Goal: Task Accomplishment & Management: Use online tool/utility

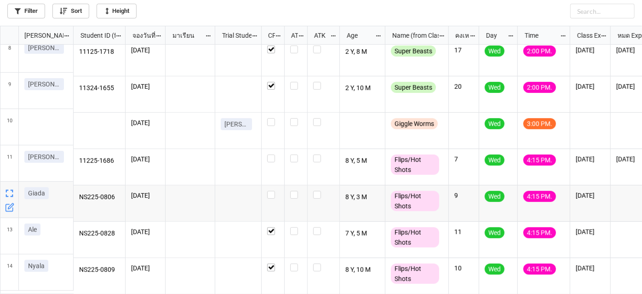
scroll to position [263, 637]
click at [272, 154] on label "grid" at bounding box center [272, 154] width 11 height 0
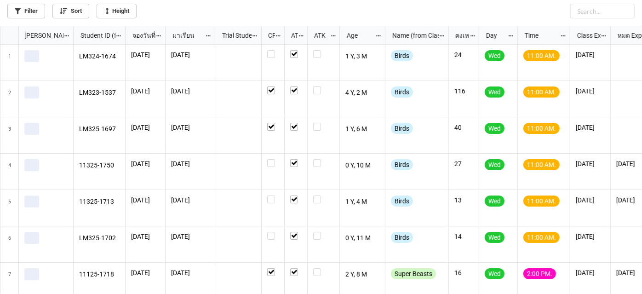
scroll to position [263, 637]
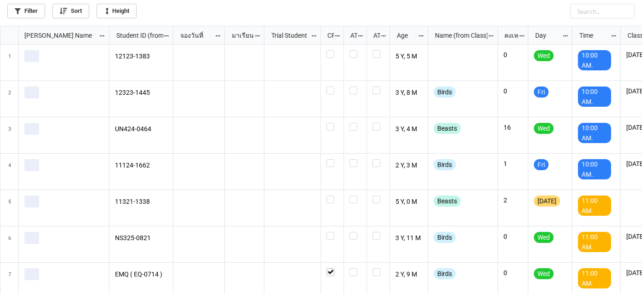
scroll to position [263, 637]
click at [35, 14] on link "Filter" at bounding box center [26, 11] width 38 height 15
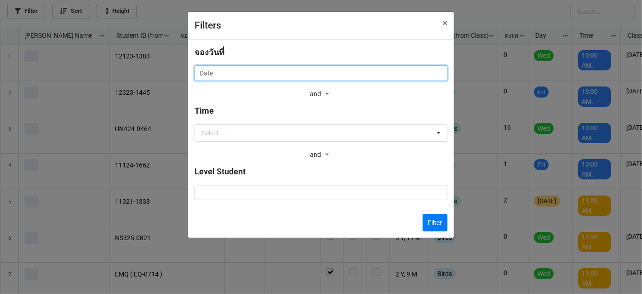
click at [265, 79] on input "text" at bounding box center [320, 73] width 253 height 16
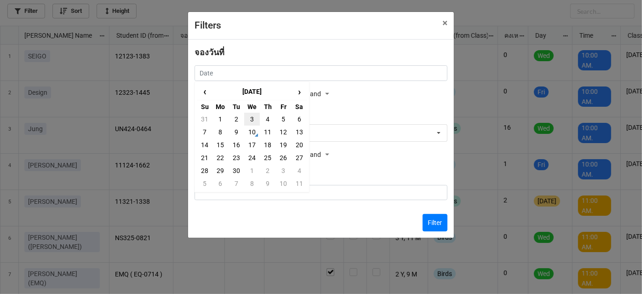
click at [251, 118] on td "3" at bounding box center [252, 119] width 16 height 13
type input "3/9/2025"
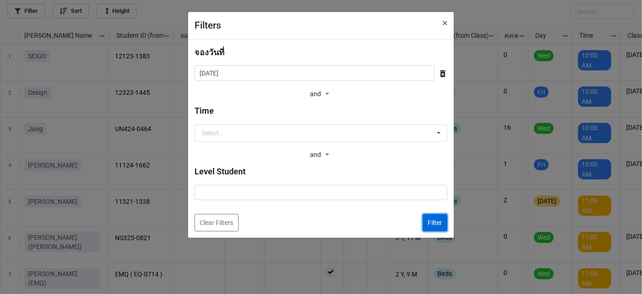
click at [429, 226] on button "Filter" at bounding box center [435, 222] width 25 height 17
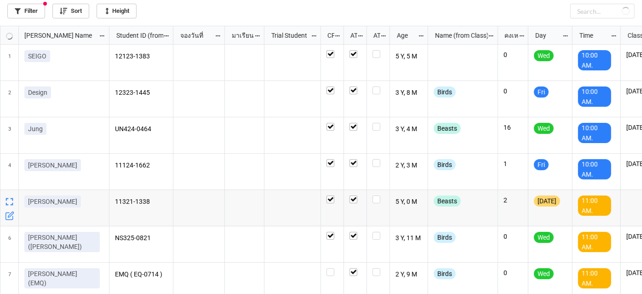
checkbox input "true"
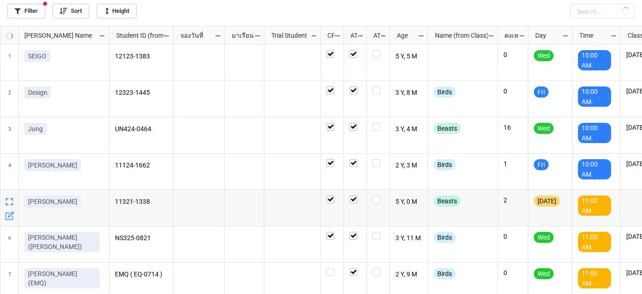
checkbox input "true"
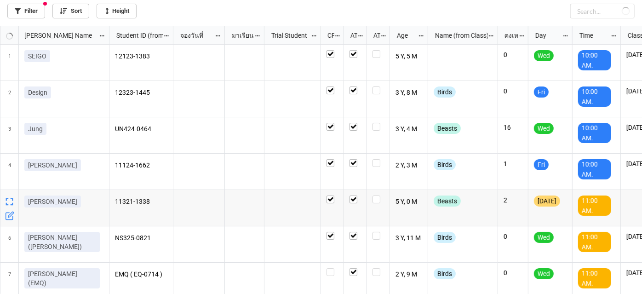
checkbox input "true"
checkbox input "false"
checkbox input "true"
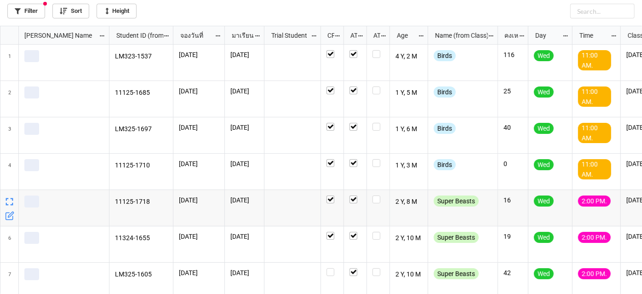
scroll to position [118, 0]
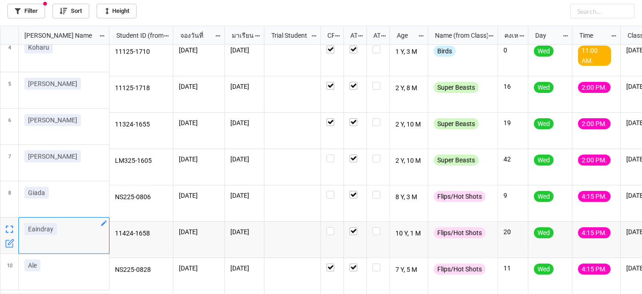
drag, startPoint x: 27, startPoint y: 231, endPoint x: 56, endPoint y: 234, distance: 29.1
click at [56, 234] on link "Eaindray" at bounding box center [40, 229] width 33 height 12
copy p "Eaindray"
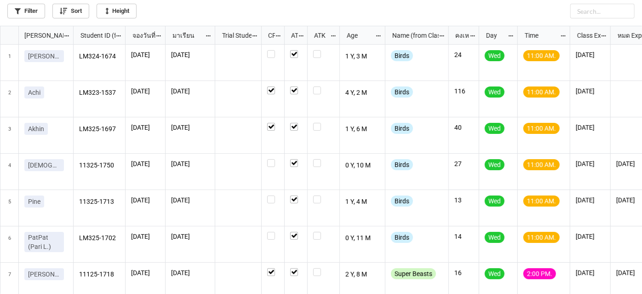
scroll to position [263, 637]
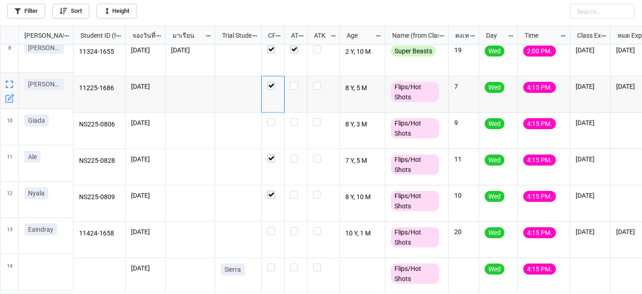
click at [275, 82] on div "grid" at bounding box center [272, 86] width 11 height 8
click at [274, 81] on div "grid" at bounding box center [273, 94] width 23 height 36
checkbox input "true"
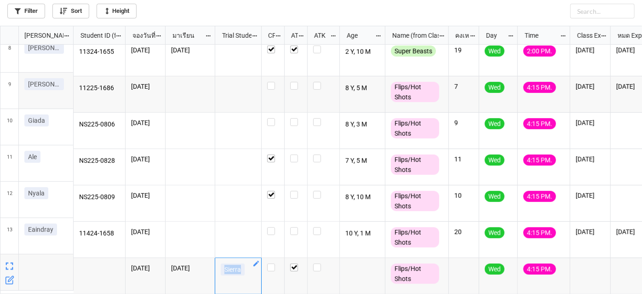
drag, startPoint x: 247, startPoint y: 263, endPoint x: 223, endPoint y: 264, distance: 24.8
click at [223, 264] on div "Sierra" at bounding box center [238, 271] width 35 height 16
copy p "Sierra"
click at [294, 227] on label "grid" at bounding box center [295, 227] width 11 height 0
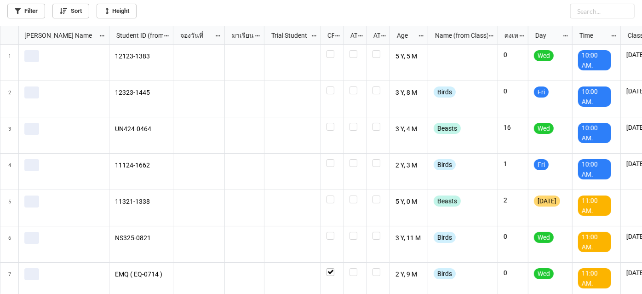
scroll to position [263, 637]
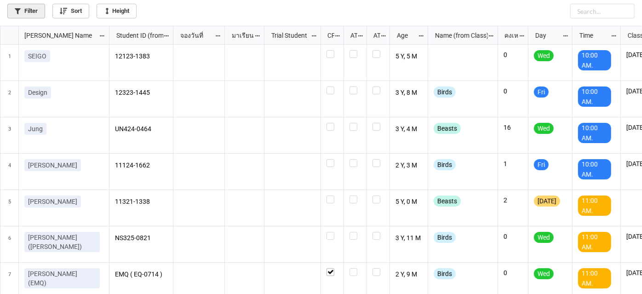
click at [27, 12] on link "Filter" at bounding box center [26, 11] width 38 height 15
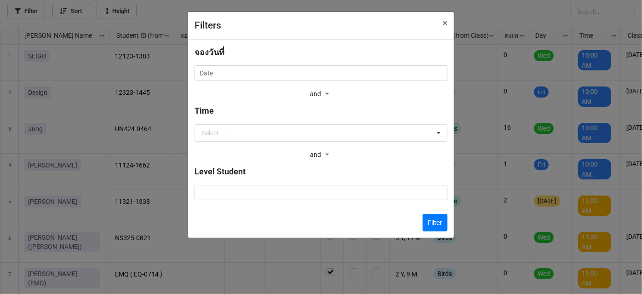
click at [311, 84] on div "จองวันที่ ‹ September 2025 › Su Mo Tu We Th Fr Sa 31 1 2 3 4 5 6 7 8 9 10 11 12…" at bounding box center [320, 73] width 253 height 55
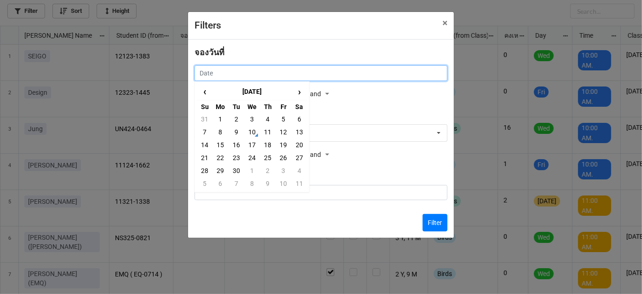
click at [312, 75] on input "text" at bounding box center [320, 73] width 253 height 16
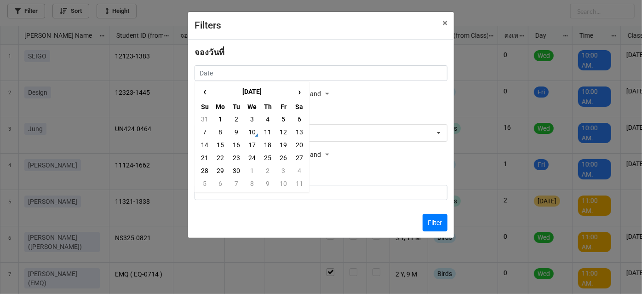
drag, startPoint x: 268, startPoint y: 134, endPoint x: 326, endPoint y: 152, distance: 60.1
click at [269, 134] on td "11" at bounding box center [268, 132] width 16 height 13
type input "11/9/2025"
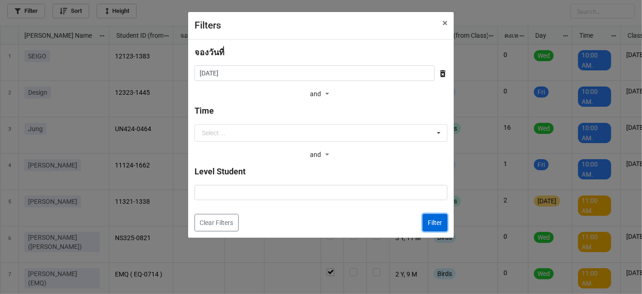
click at [426, 220] on button "Filter" at bounding box center [435, 222] width 25 height 17
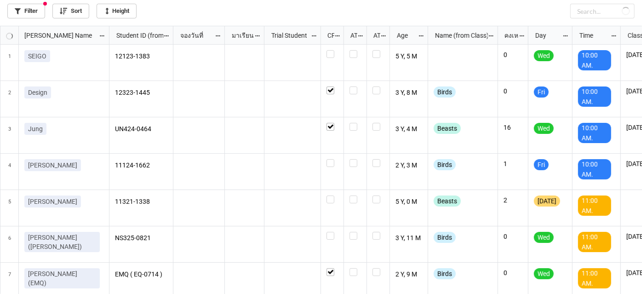
checkbox input "true"
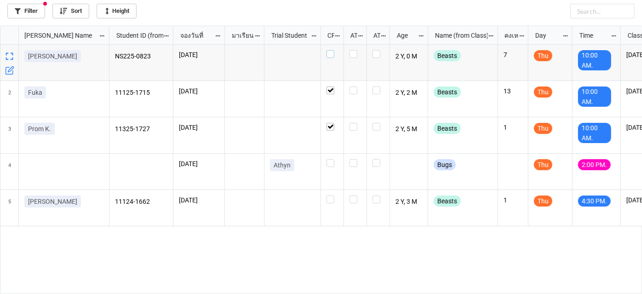
click at [332, 50] on label "grid" at bounding box center [331, 50] width 11 height 0
click at [7, 176] on icon "grid" at bounding box center [9, 179] width 7 height 7
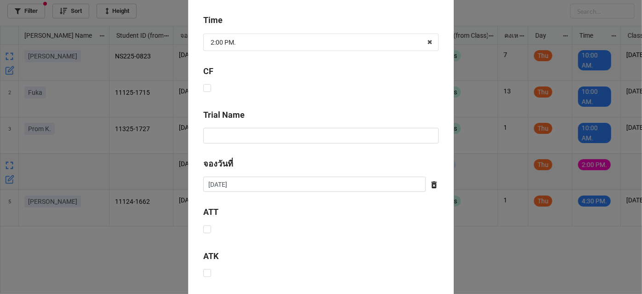
scroll to position [292, 0]
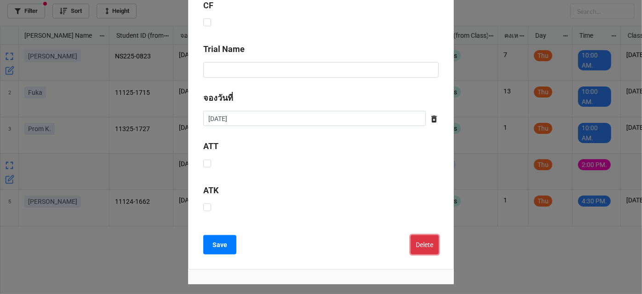
click at [425, 247] on button "Delete" at bounding box center [425, 244] width 28 height 19
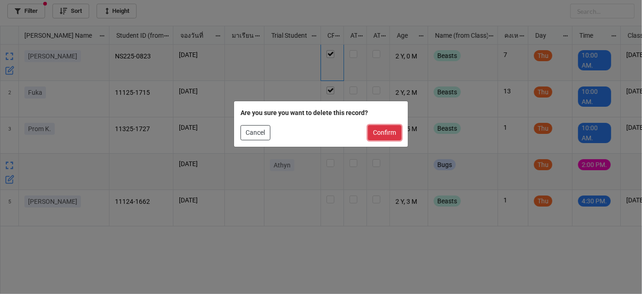
click at [375, 139] on button "Confirm" at bounding box center [385, 133] width 34 height 16
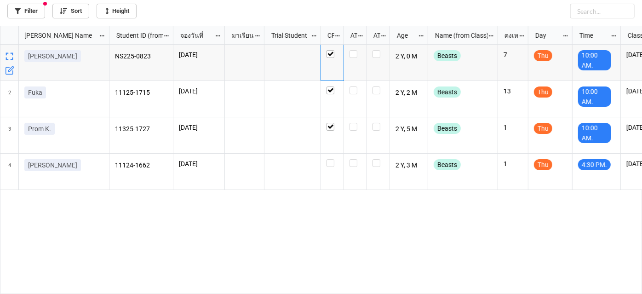
click at [329, 197] on div "NS225-0823 11/9/2025 2 Y, 0 M Beasts 7 Thu 10:00 AM. 23/11/2025 11125-1715 11/9…" at bounding box center [375, 170] width 533 height 250
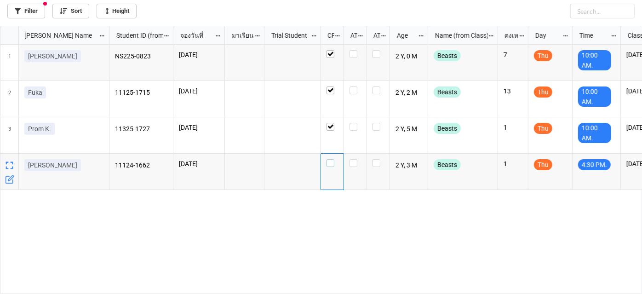
click at [328, 159] on label "grid" at bounding box center [331, 159] width 11 height 0
checkbox input "false"
